Goal: Task Accomplishment & Management: Manage account settings

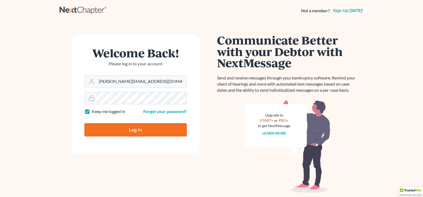
type input "Thinking..."
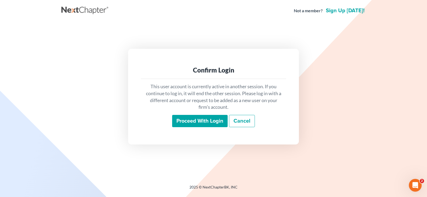
click at [205, 122] on input "Proceed with login" at bounding box center [200, 121] width 56 height 12
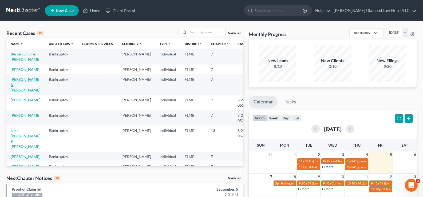
click at [18, 92] on link "Weigt, Michael & Jamie" at bounding box center [26, 84] width 30 height 15
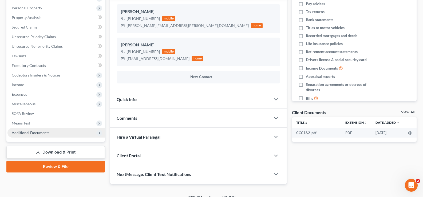
scroll to position [98, 0]
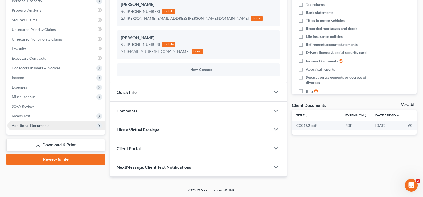
click at [58, 125] on span "Additional Documents" at bounding box center [55, 126] width 97 height 10
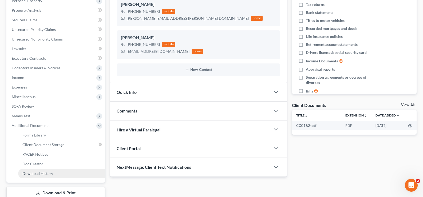
click at [61, 174] on link "Download History" at bounding box center [61, 174] width 87 height 10
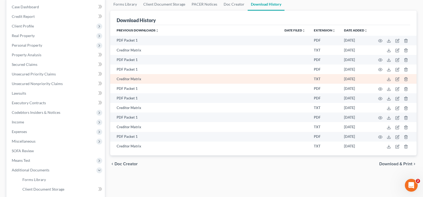
scroll to position [80, 0]
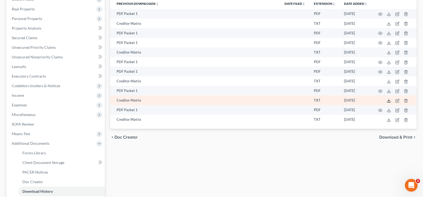
click at [390, 102] on icon at bounding box center [389, 101] width 4 height 4
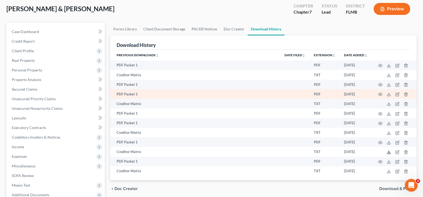
scroll to position [0, 0]
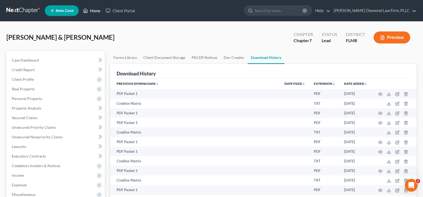
click at [91, 11] on link "Home" at bounding box center [91, 11] width 23 height 10
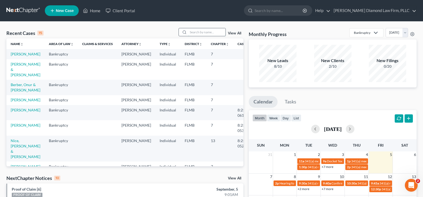
click at [194, 33] on input "search" at bounding box center [206, 32] width 37 height 8
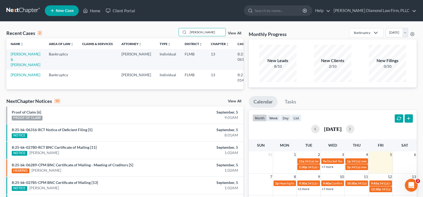
type input "mack"
click at [23, 57] on td "[PERSON_NAME] & [PERSON_NAME]" at bounding box center [25, 59] width 38 height 21
click at [19, 56] on link "[PERSON_NAME] & [PERSON_NAME]" at bounding box center [26, 59] width 30 height 15
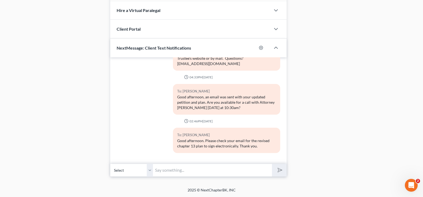
scroll to position [253, 0]
click at [188, 174] on input "text" at bounding box center [212, 170] width 119 height 13
type input "D"
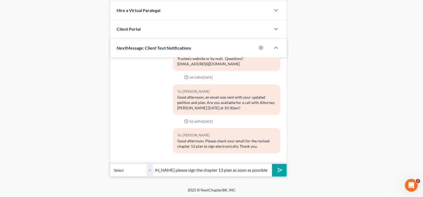
scroll to position [0, 43]
type input "Good morning. Drew please sign the chapter 13 plan as soon as possible. Thank y…"
click at [282, 171] on icon "submit" at bounding box center [278, 170] width 7 height 7
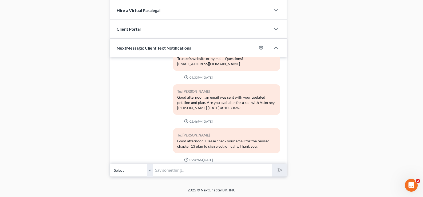
scroll to position [292, 0]
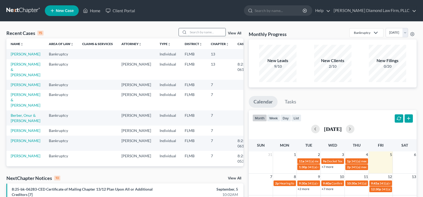
click at [208, 31] on input "search" at bounding box center [206, 32] width 37 height 8
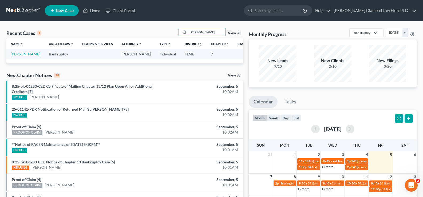
type input "[PERSON_NAME]"
click at [21, 54] on link "[PERSON_NAME]" at bounding box center [26, 54] width 30 height 5
select select "19"
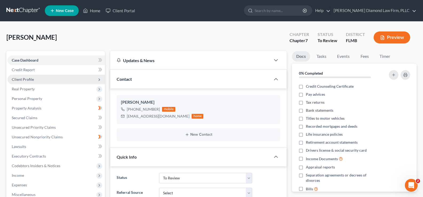
click at [33, 80] on span "Client Profile" at bounding box center [55, 80] width 97 height 10
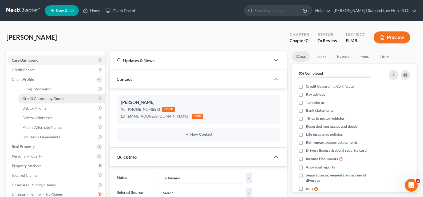
click at [47, 99] on span "Credit Counseling Course" at bounding box center [43, 98] width 43 height 5
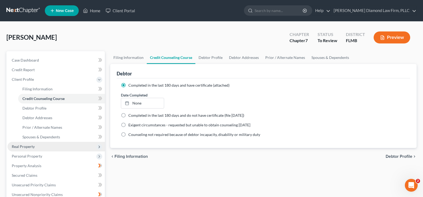
click at [32, 147] on span "Real Property" at bounding box center [23, 146] width 23 height 5
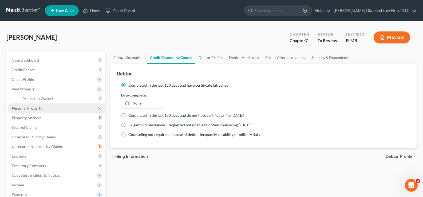
click at [32, 112] on span "Personal Property" at bounding box center [55, 109] width 97 height 10
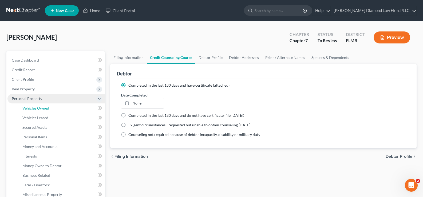
click at [32, 112] on link "Vehicles Owned" at bounding box center [61, 109] width 87 height 10
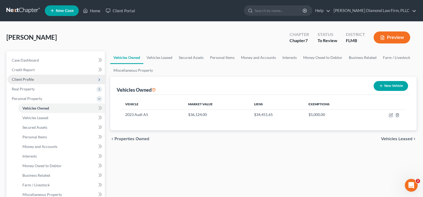
click at [40, 80] on span "Client Profile" at bounding box center [55, 80] width 97 height 10
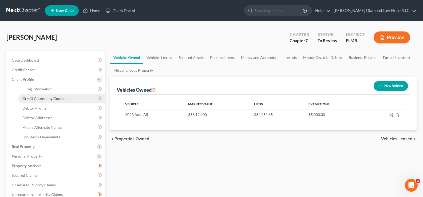
click at [51, 98] on span "Credit Counseling Course" at bounding box center [43, 98] width 43 height 5
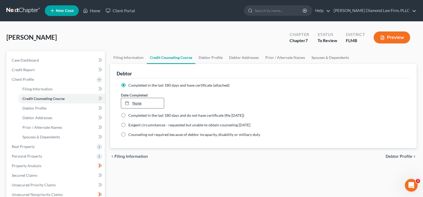
click at [161, 102] on link "None" at bounding box center [142, 103] width 42 height 10
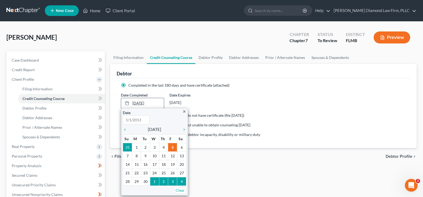
type input "[DATE]"
click at [126, 129] on icon "chevron_left" at bounding box center [126, 130] width 7 height 4
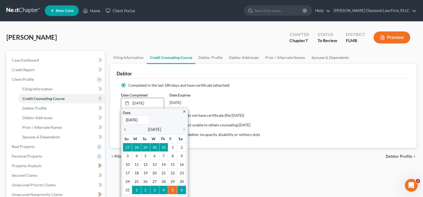
click at [126, 129] on icon "chevron_left" at bounding box center [126, 130] width 7 height 4
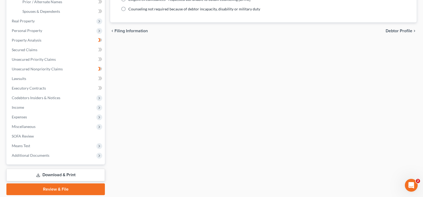
scroll to position [144, 0]
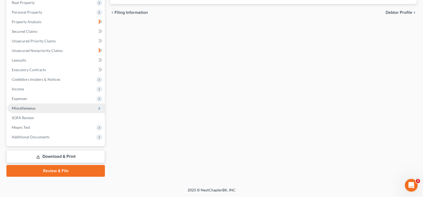
click at [43, 109] on span "Miscellaneous" at bounding box center [55, 109] width 97 height 10
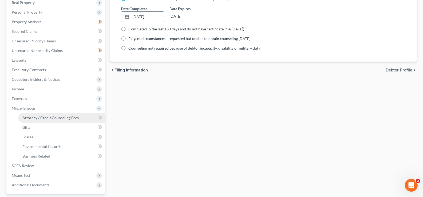
click at [54, 118] on span "Attorney / Credit Counseling Fees" at bounding box center [50, 118] width 56 height 5
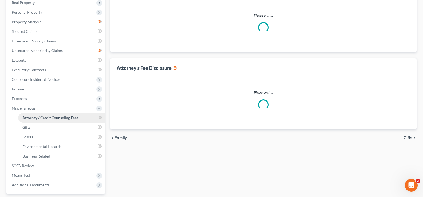
scroll to position [61, 0]
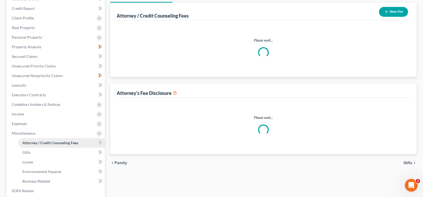
select select "2"
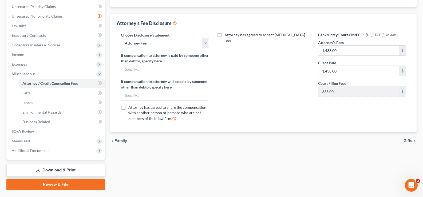
scroll to position [134, 0]
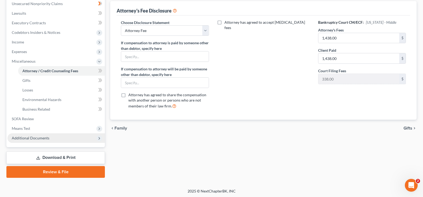
click at [48, 141] on span "Additional Documents" at bounding box center [55, 139] width 97 height 10
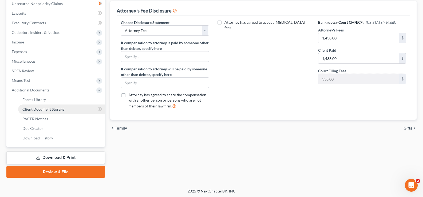
click at [57, 111] on span "Client Document Storage" at bounding box center [43, 109] width 42 height 5
select select "9"
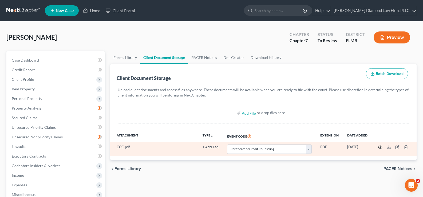
click at [381, 147] on circle "button" at bounding box center [380, 147] width 1 height 1
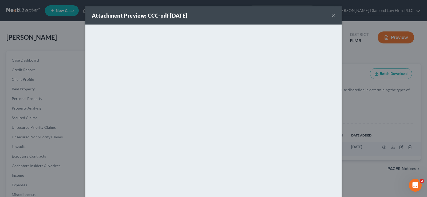
click at [332, 14] on button "×" at bounding box center [334, 15] width 4 height 6
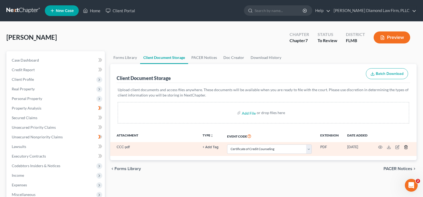
click at [407, 147] on icon "button" at bounding box center [406, 147] width 2 height 3
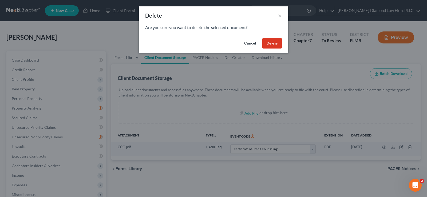
click at [272, 39] on button "Delete" at bounding box center [272, 43] width 19 height 11
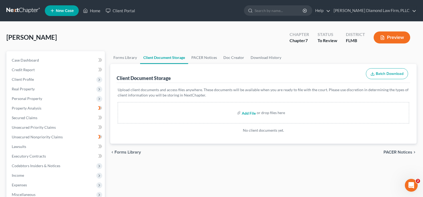
click at [248, 114] on input "file" at bounding box center [248, 113] width 13 height 10
type input "C:\fakepath\CCC.pdf"
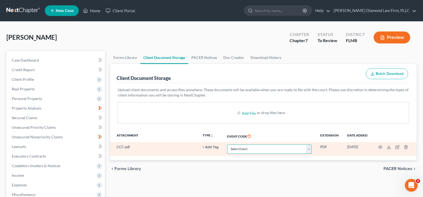
click at [283, 147] on select "Select Event 20 Largest Unsecured Creditors Amended Chapter 13 Plan Amended Cre…" at bounding box center [269, 149] width 85 height 9
select select "9"
click at [227, 145] on select "Select Event 20 Largest Unsecured Creditors Amended Chapter 13 Plan Amended Cre…" at bounding box center [269, 149] width 85 height 9
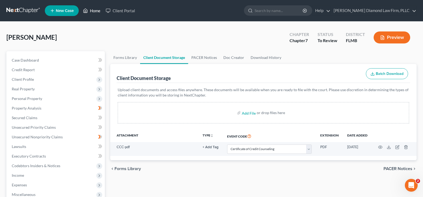
click at [95, 11] on link "Home" at bounding box center [91, 11] width 23 height 10
